Goal: Check status: Check status

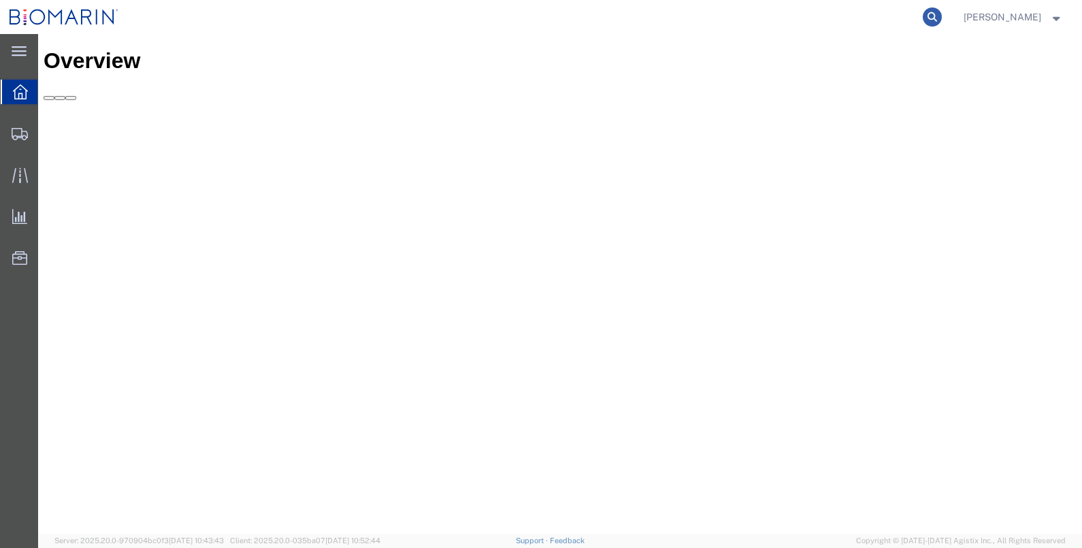
click at [942, 14] on icon at bounding box center [932, 16] width 19 height 19
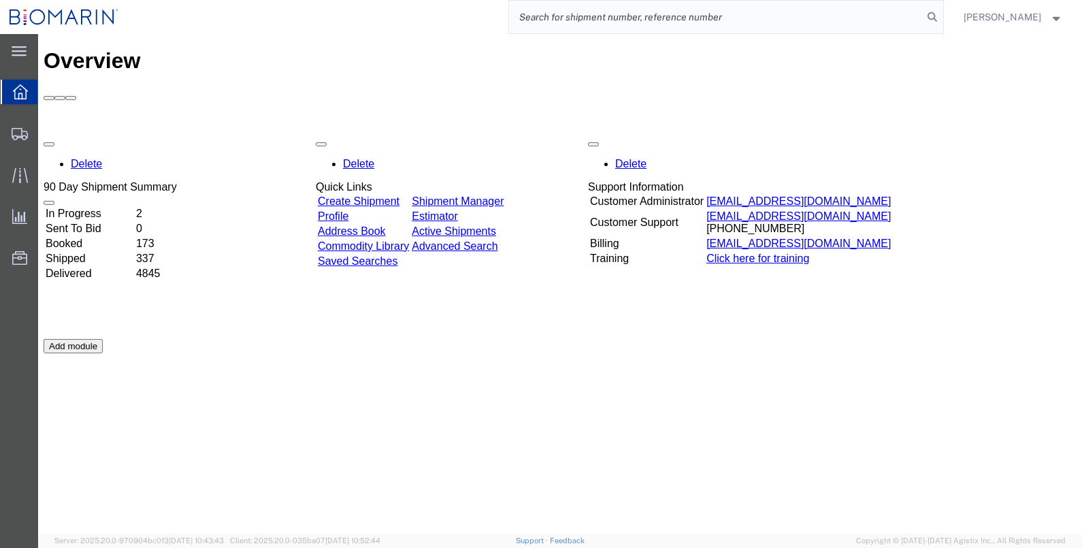
paste input "02472908"
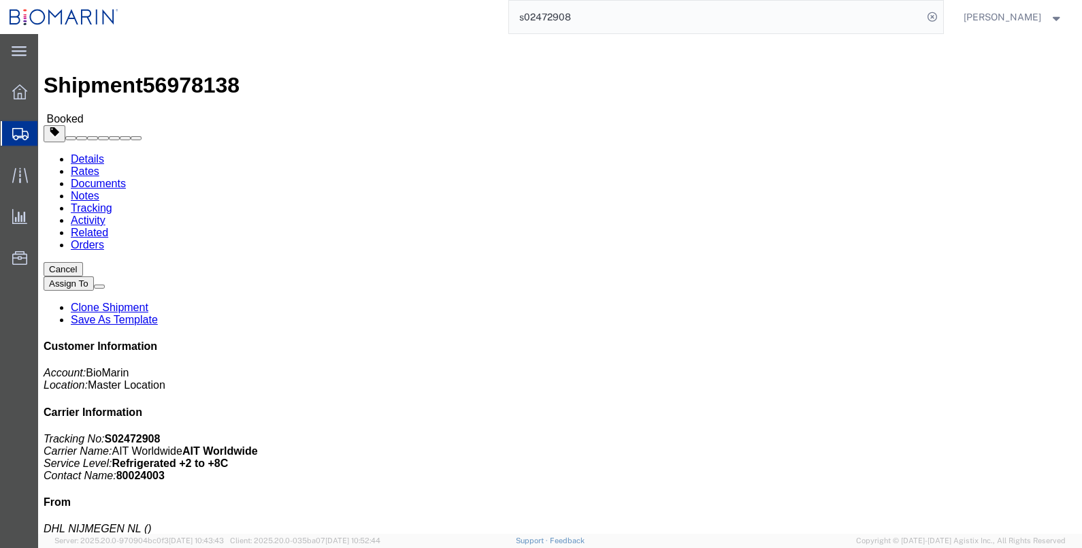
click link "Tracking"
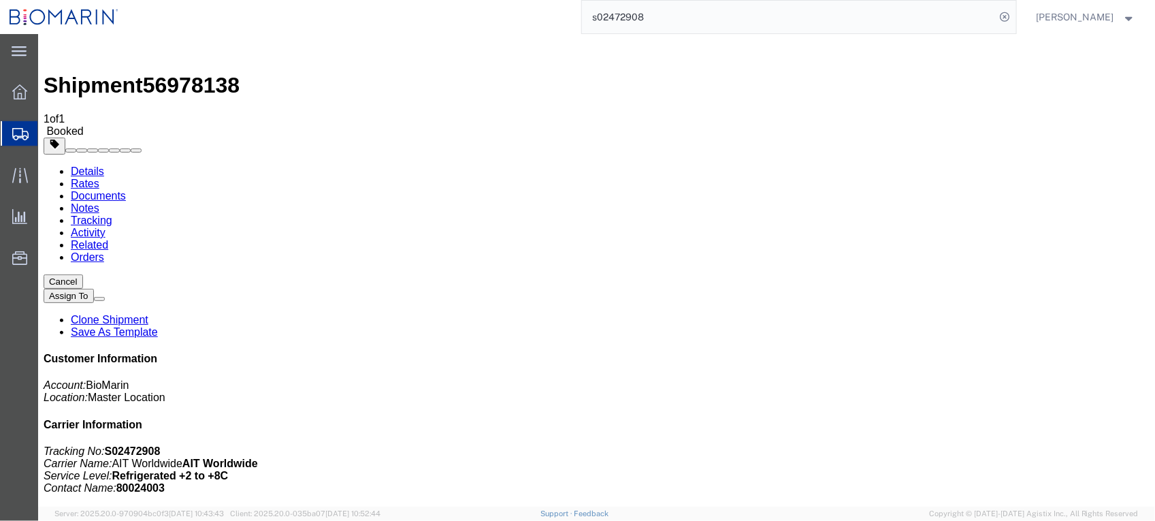
scroll to position [103, 0]
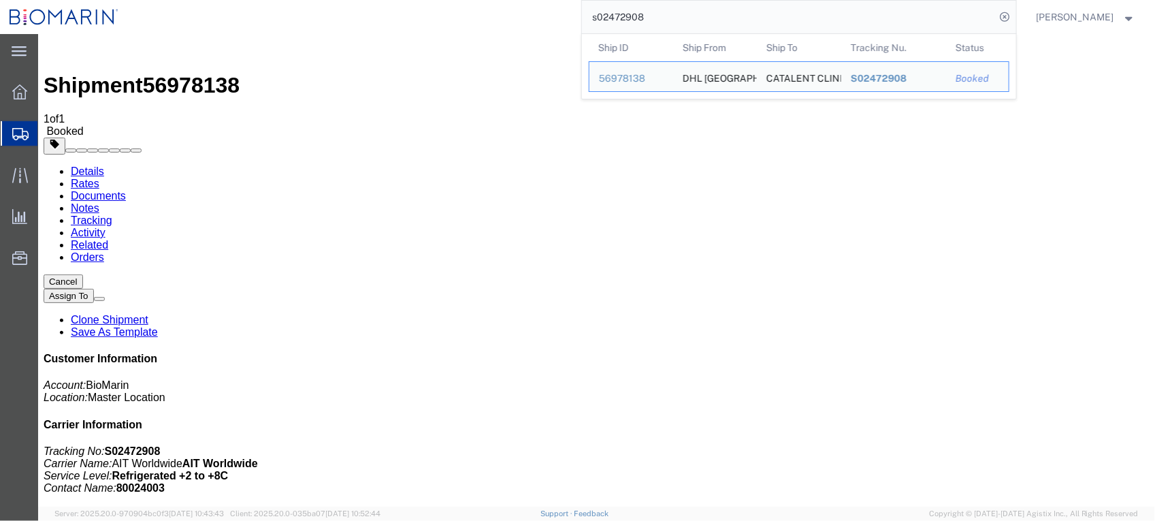
drag, startPoint x: 698, startPoint y: 17, endPoint x: 376, endPoint y: 17, distance: 321.3
click at [376, 17] on div "s02472908 Ship ID Ship From Ship To Tracking Nu. Status Ship ID 56978138 Ship F…" at bounding box center [572, 17] width 888 height 34
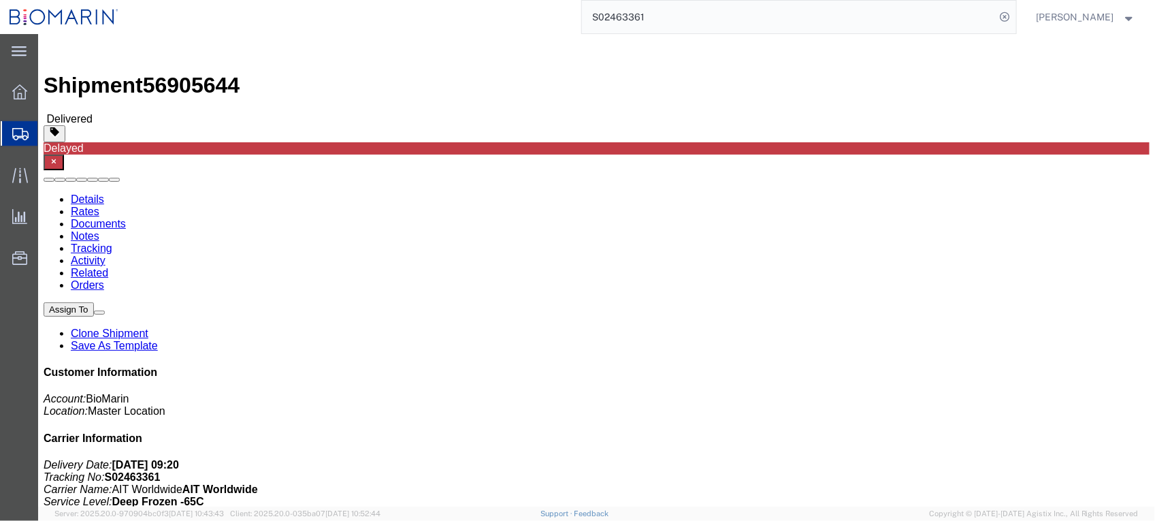
click link "Documents"
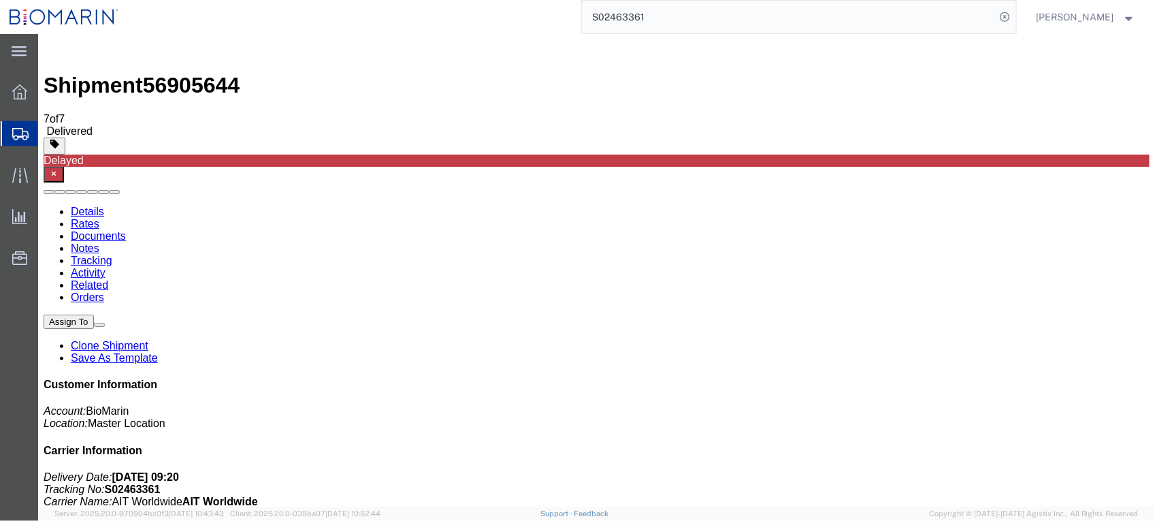
click at [112, 254] on link "Tracking" at bounding box center [91, 260] width 42 height 12
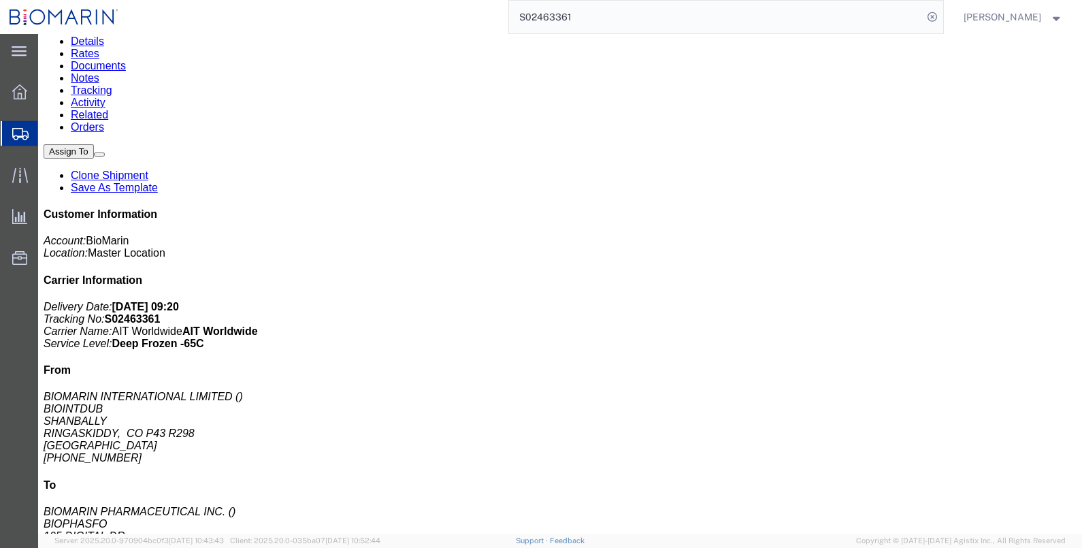
scroll to position [169, 0]
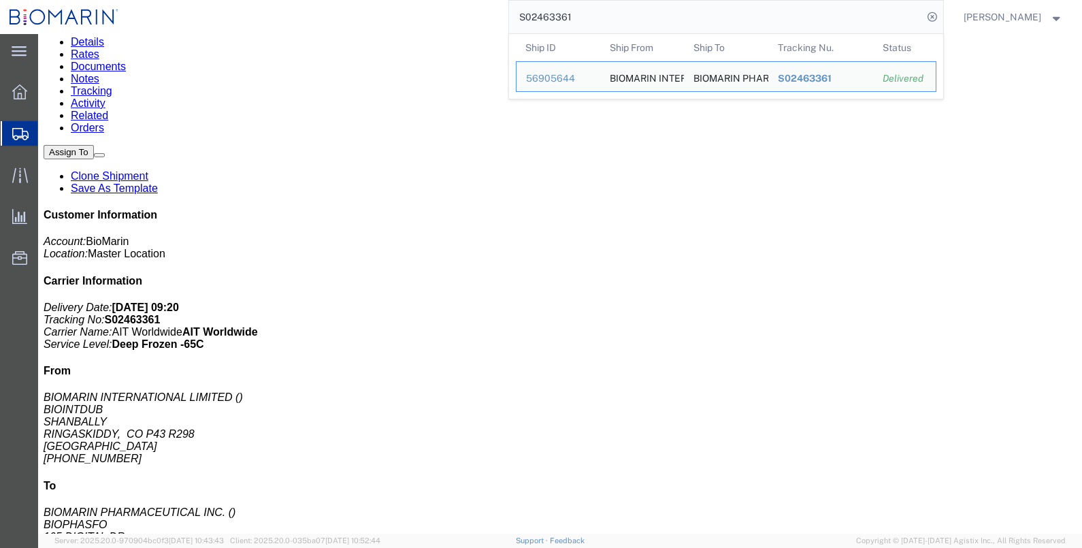
drag, startPoint x: 631, startPoint y: 17, endPoint x: 393, endPoint y: 17, distance: 238.2
click at [393, 17] on div "S02463361 Ship ID Ship From Ship To Tracking Nu. Status Ship ID 56905644 Ship F…" at bounding box center [535, 17] width 815 height 34
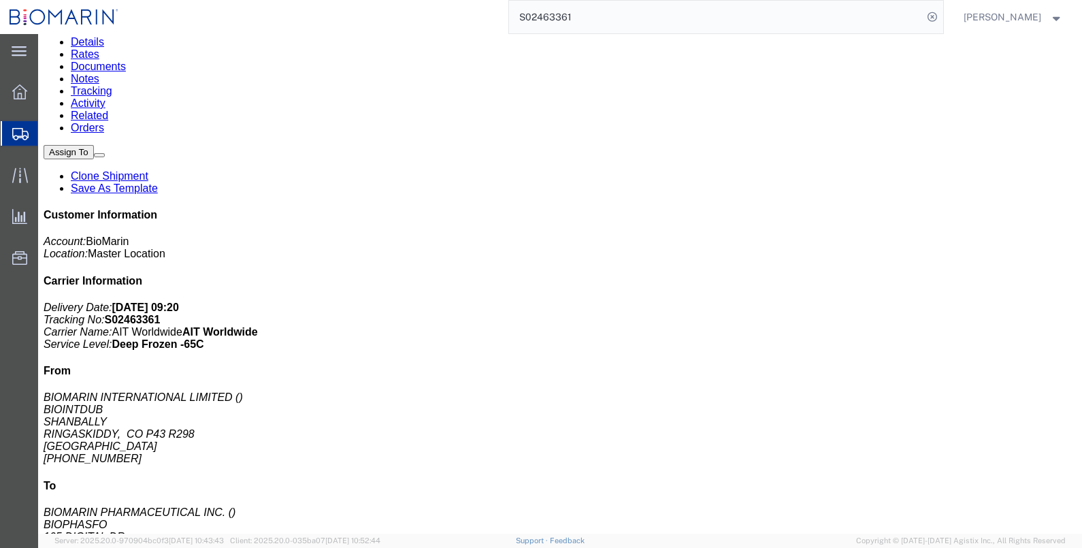
paste input "374743"
type input "S02374743"
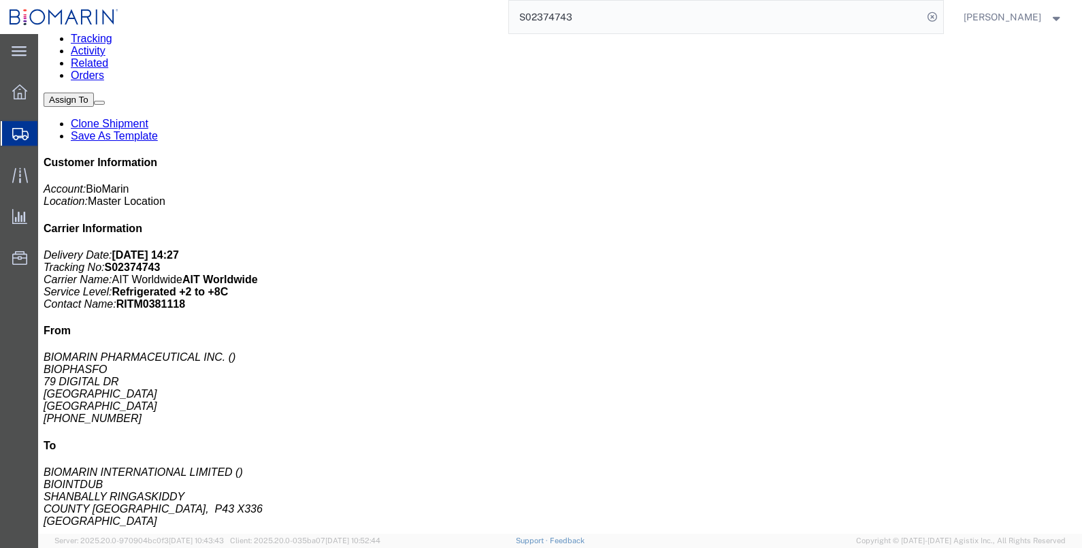
click link "Documents"
